Goal: Answer question/provide support

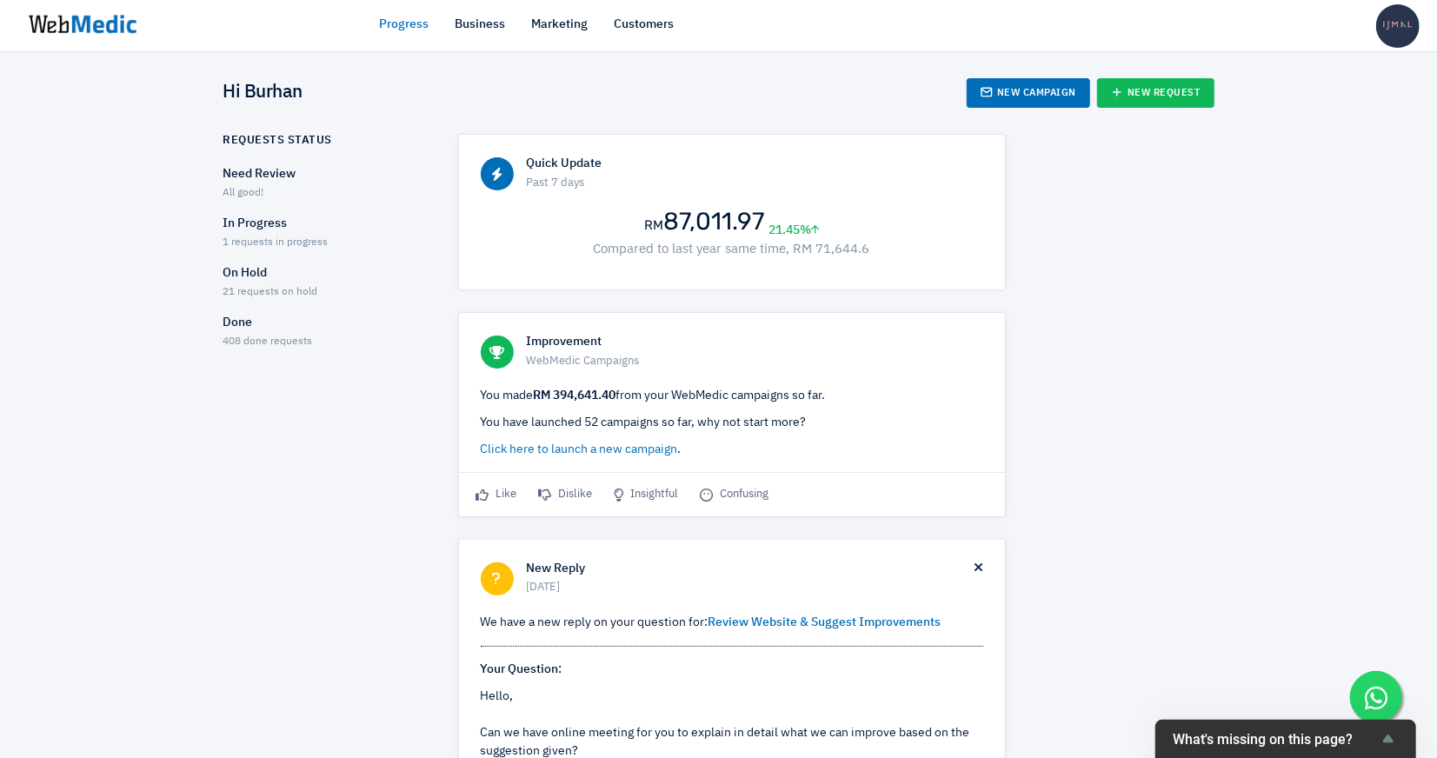
click at [270, 237] on span "1 requests in progress" at bounding box center [275, 242] width 105 height 10
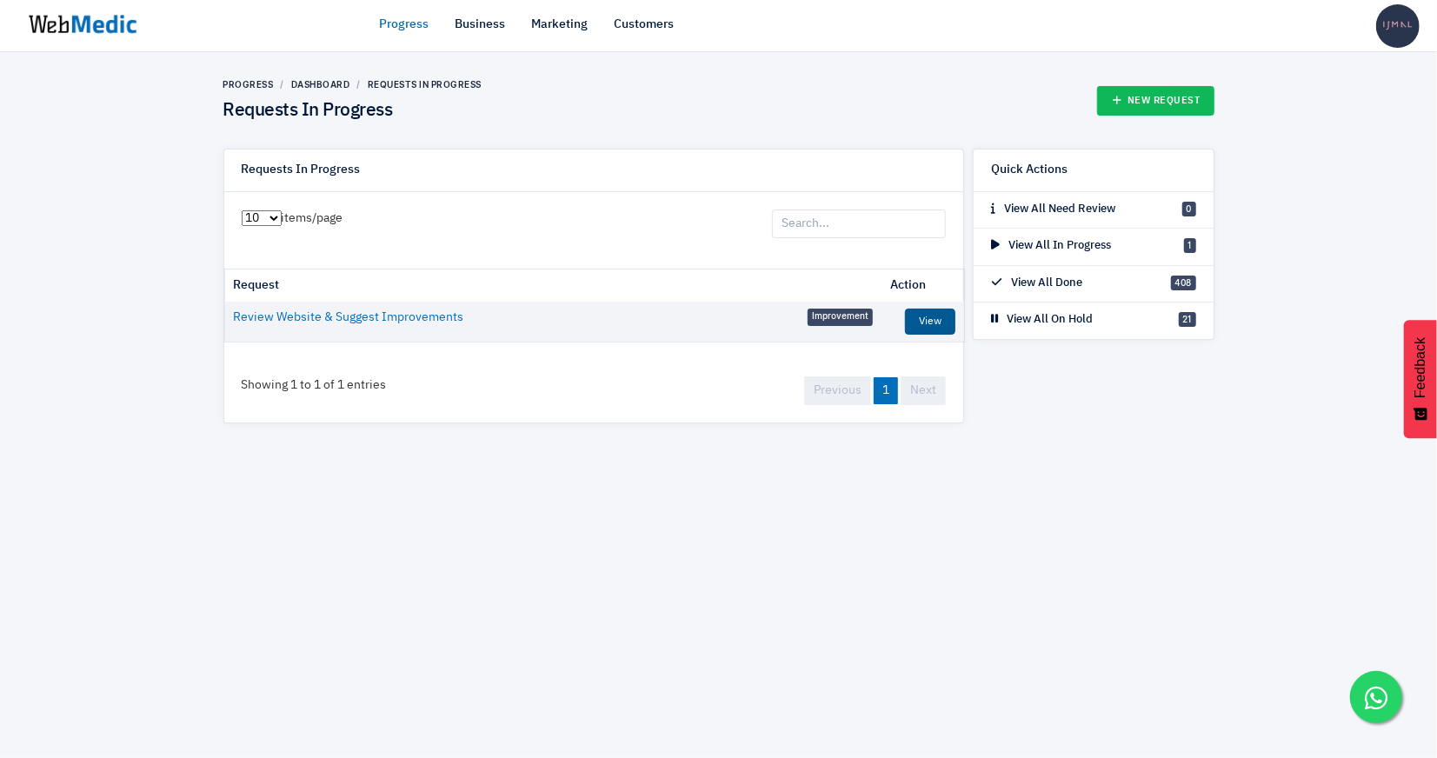
click at [925, 309] on link "View" at bounding box center [930, 322] width 50 height 26
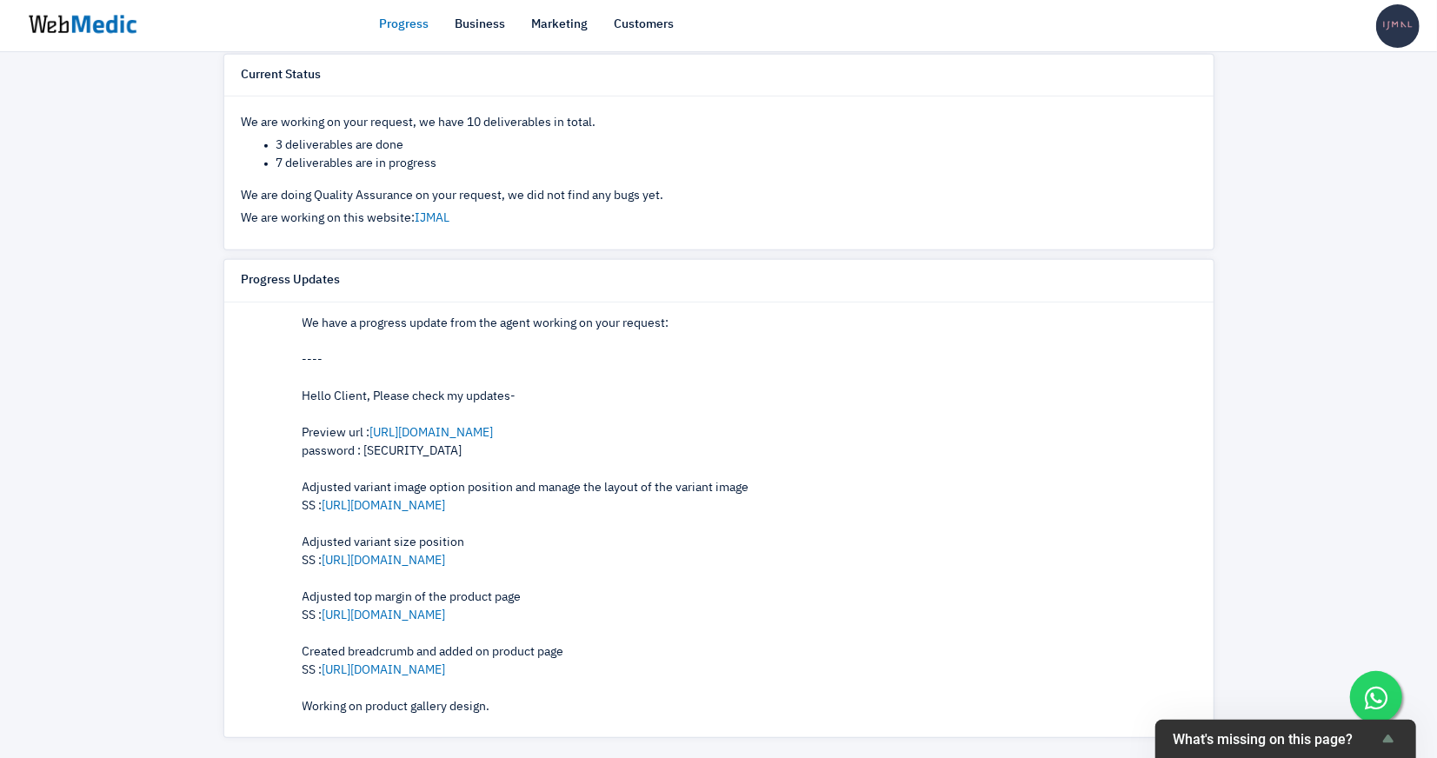
scroll to position [77, 0]
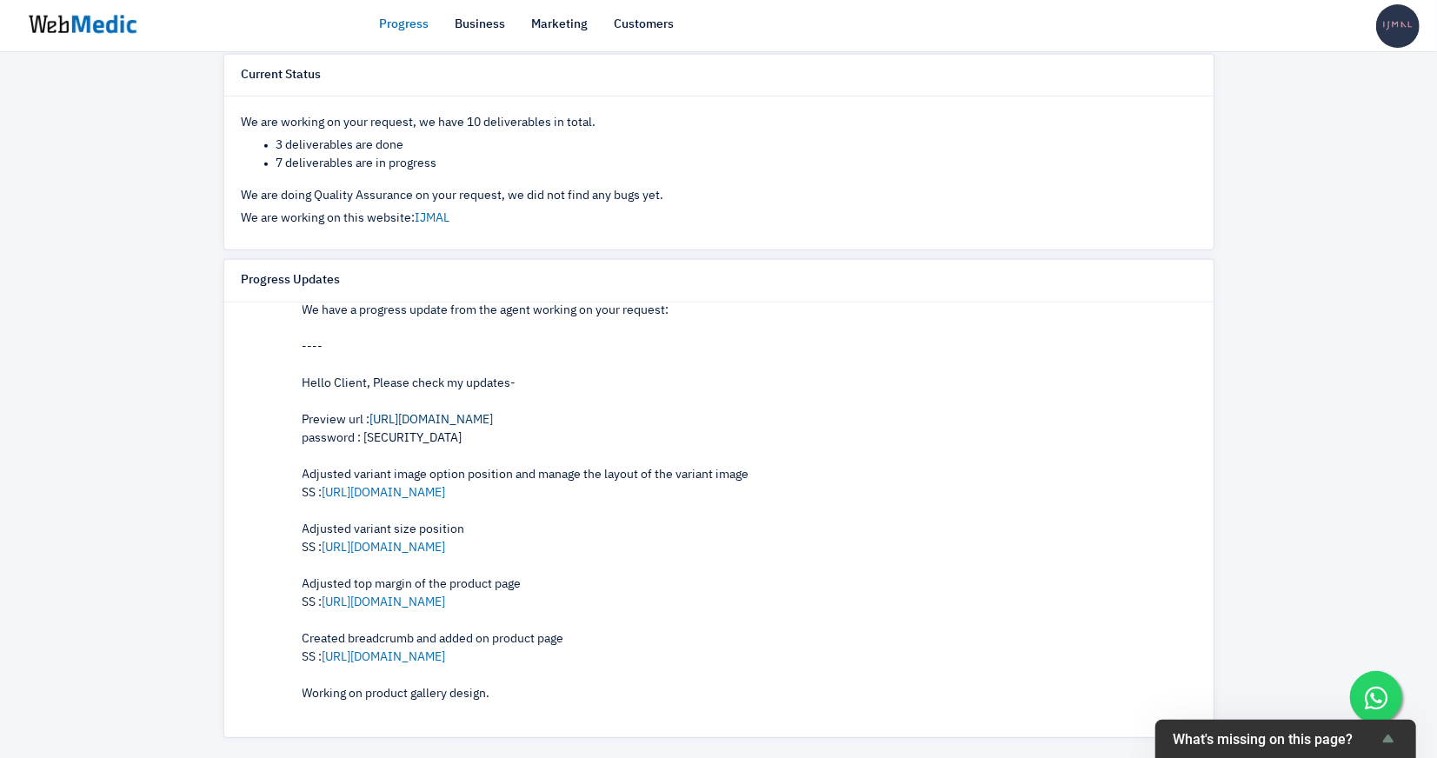
click at [494, 418] on link "https://ijmal-staging.myshopify.com/products/adeena-slip-on" at bounding box center [431, 420] width 123 height 12
click at [383, 429] on div "Hello Client, Please check my updates- Preview url : https://ijmal-staging.mysh…" at bounding box center [750, 539] width 894 height 329
copy div "rieski"
click at [385, 487] on link "https://prnt.sc/brlNc7MuywMg" at bounding box center [384, 493] width 123 height 12
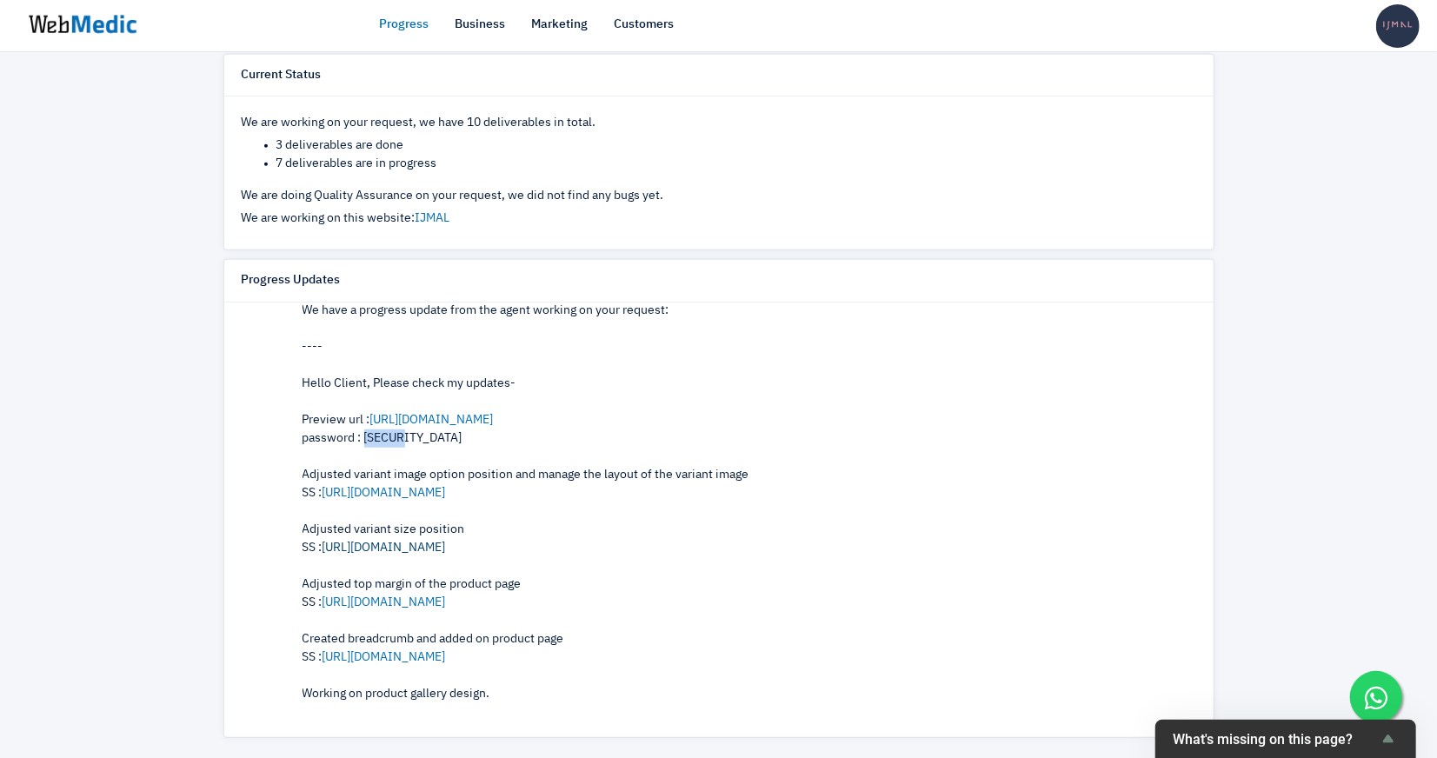
click at [366, 545] on link "https://prnt.sc/3Woqi5c6z3P-" at bounding box center [384, 548] width 123 height 12
click at [387, 596] on link "https://prnt.sc/0eet55LhSPpt" at bounding box center [384, 602] width 123 height 12
click at [383, 651] on link "https://prnt.sc/zGPap2goGD8C" at bounding box center [384, 657] width 123 height 12
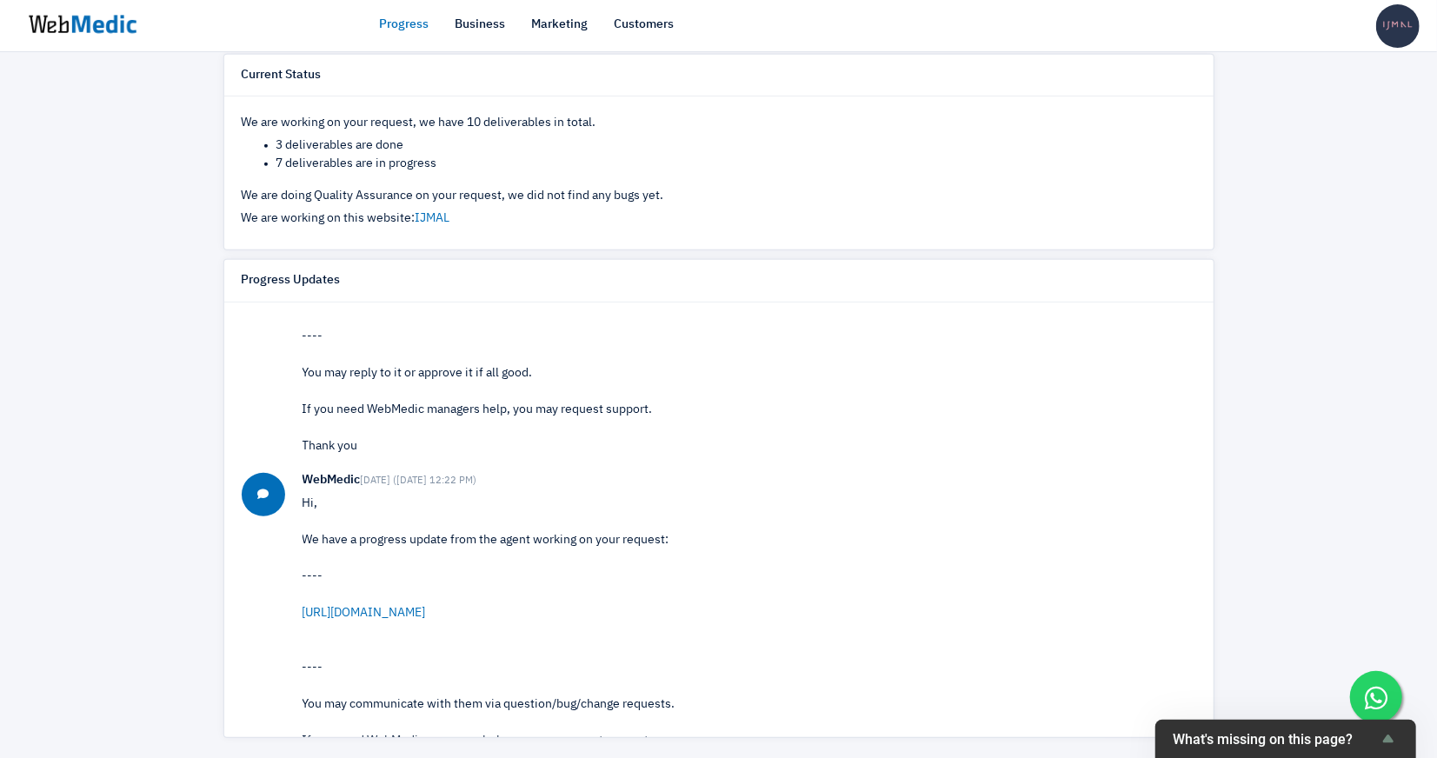
scroll to position [829, 0]
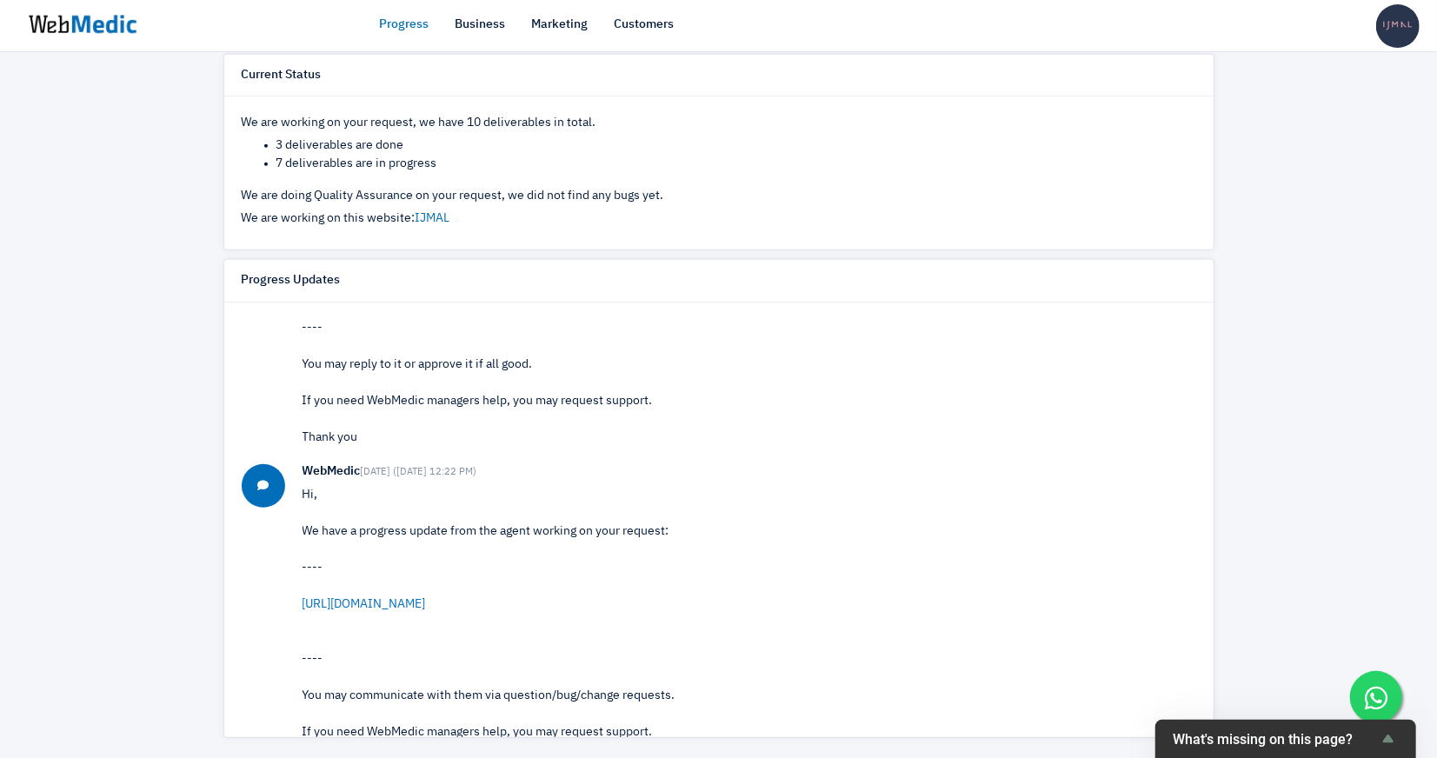
click at [418, 598] on link "https://www.figma.com/design/XeBtkC1u8gD5y9fn6ioFVn/IJMAL-2025?node-id=200-2485…" at bounding box center [364, 604] width 123 height 12
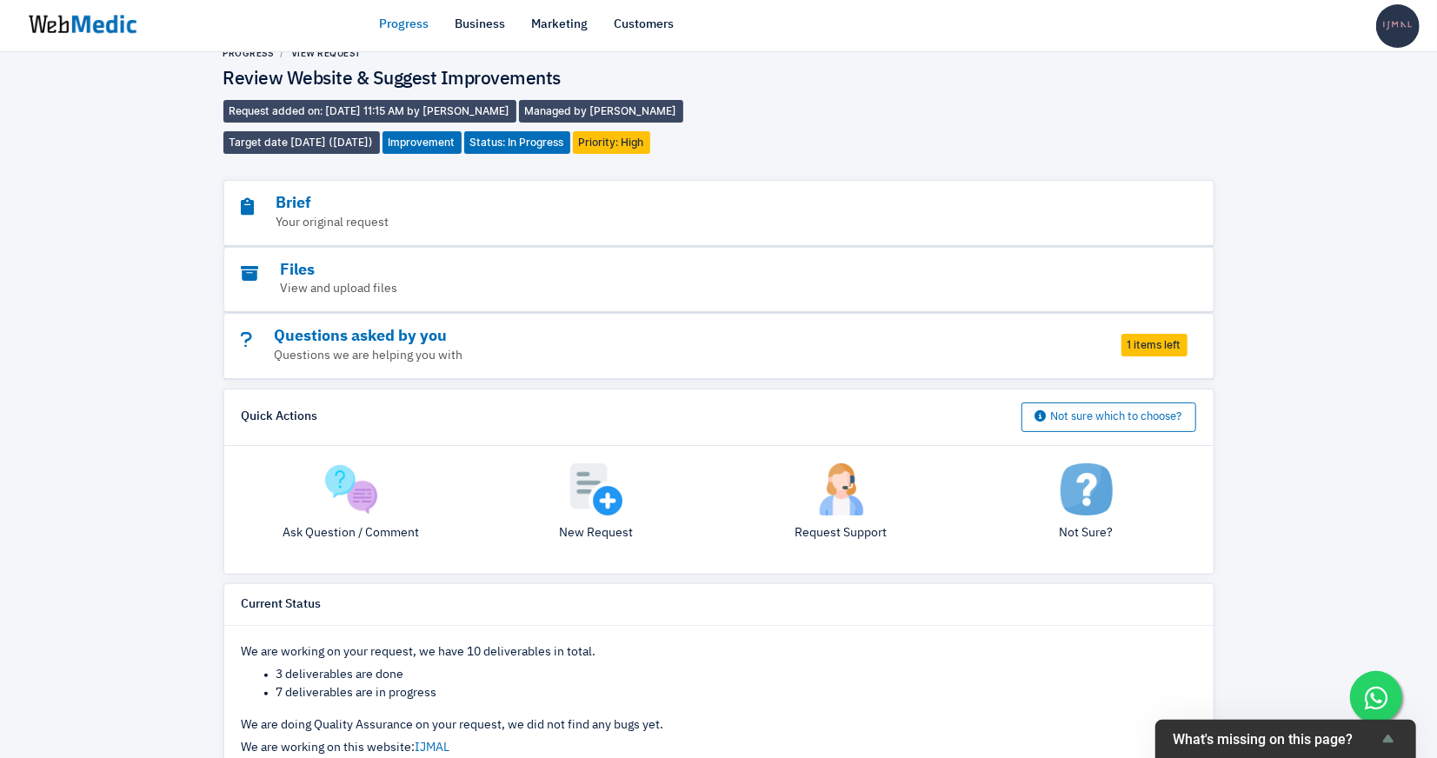
scroll to position [0, 0]
